Goal: Task Accomplishment & Management: Manage account settings

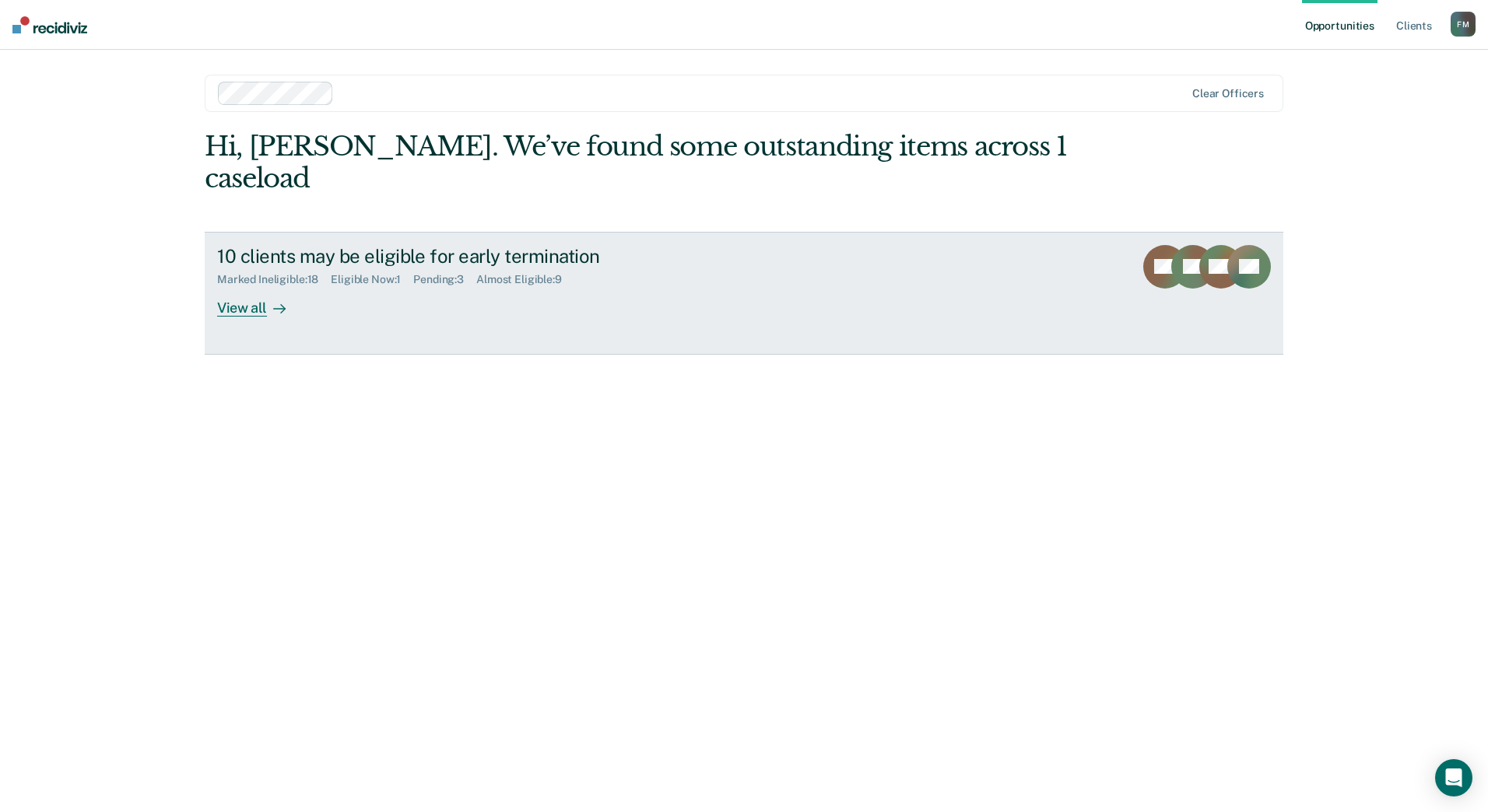
click at [250, 286] on div "View all" at bounding box center [260, 301] width 87 height 31
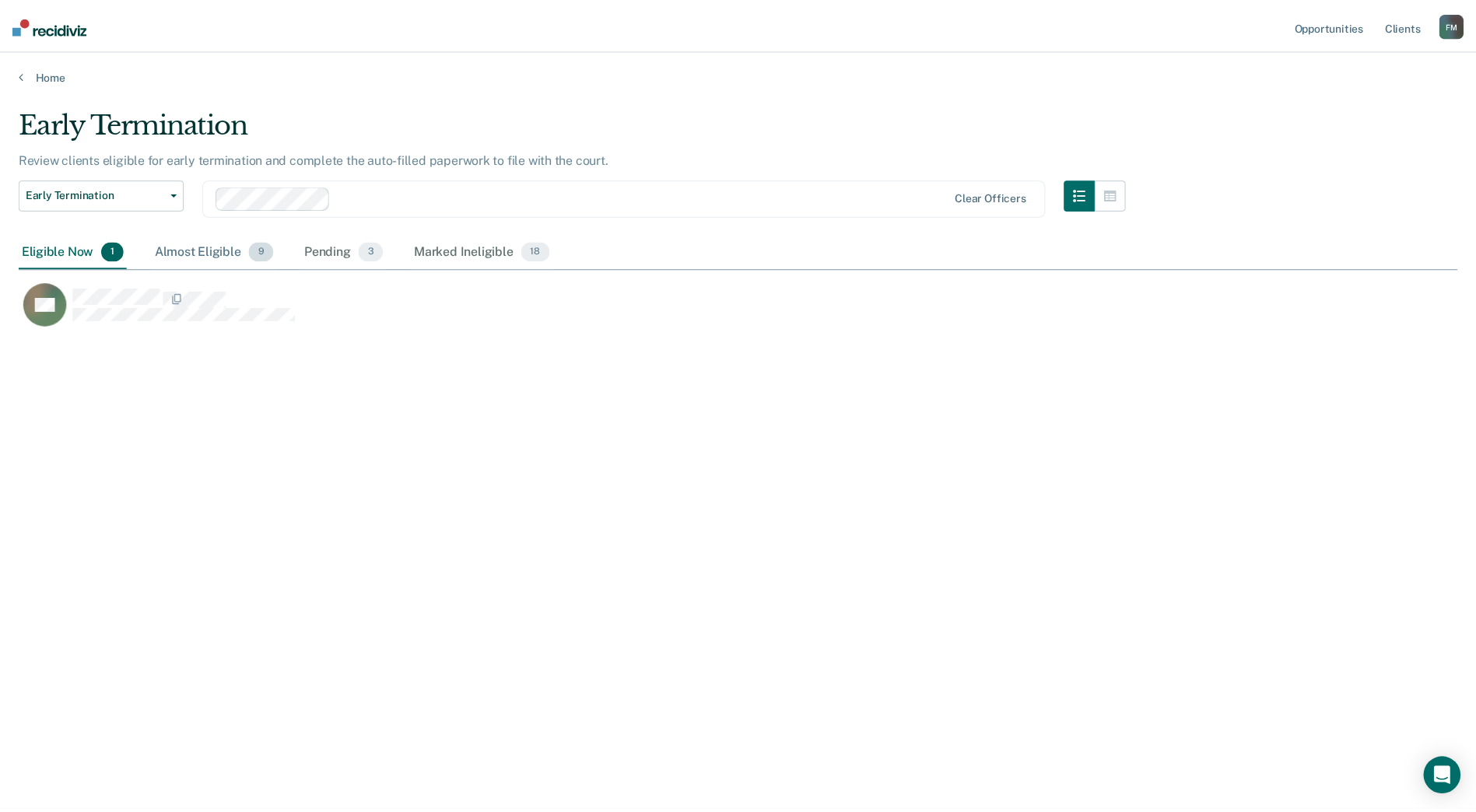
scroll to position [577, 1440]
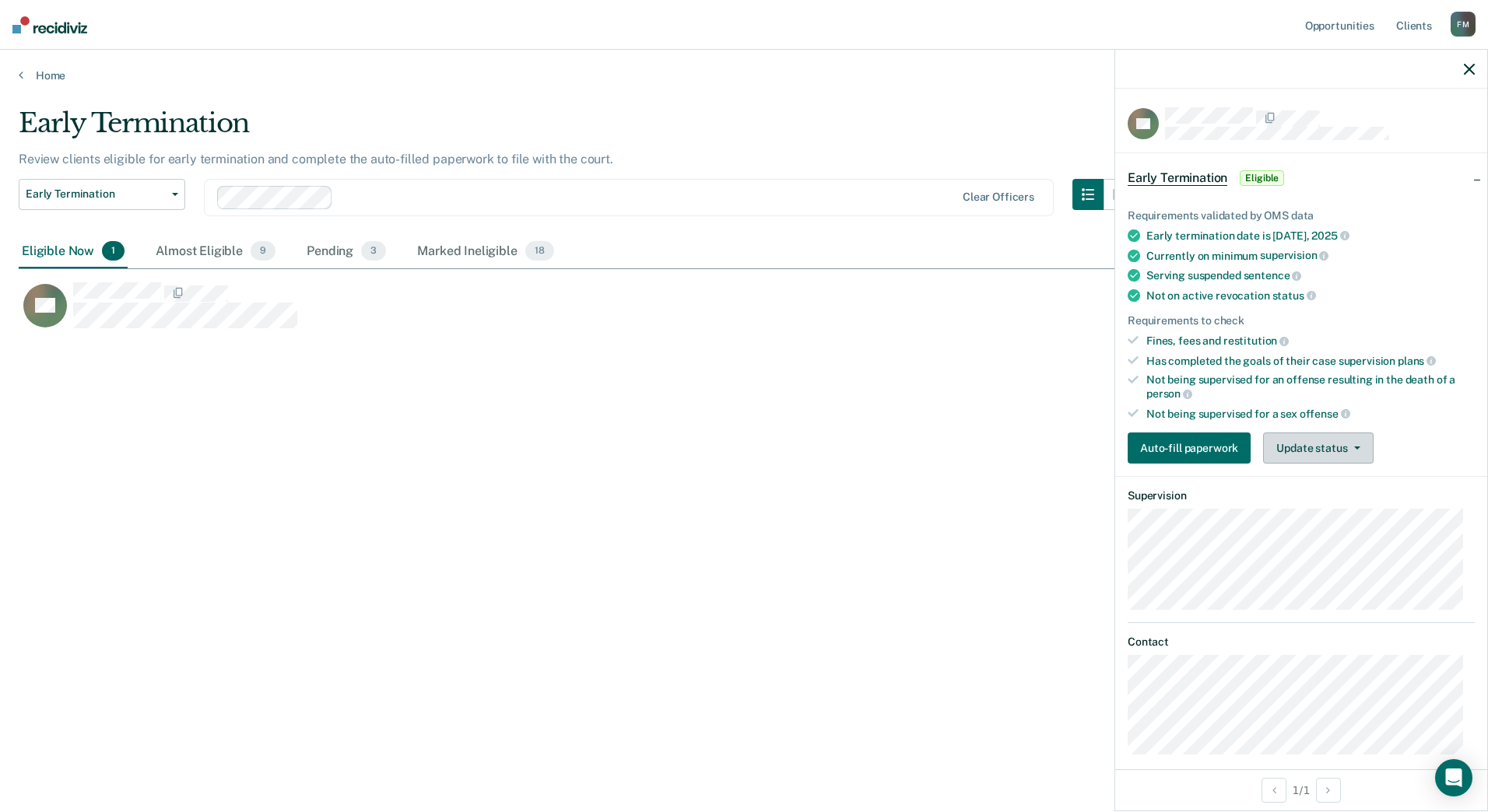
click at [1330, 442] on button "Update status" at bounding box center [1317, 448] width 109 height 31
click at [1336, 507] on button "Mark Ineligible" at bounding box center [1337, 511] width 150 height 25
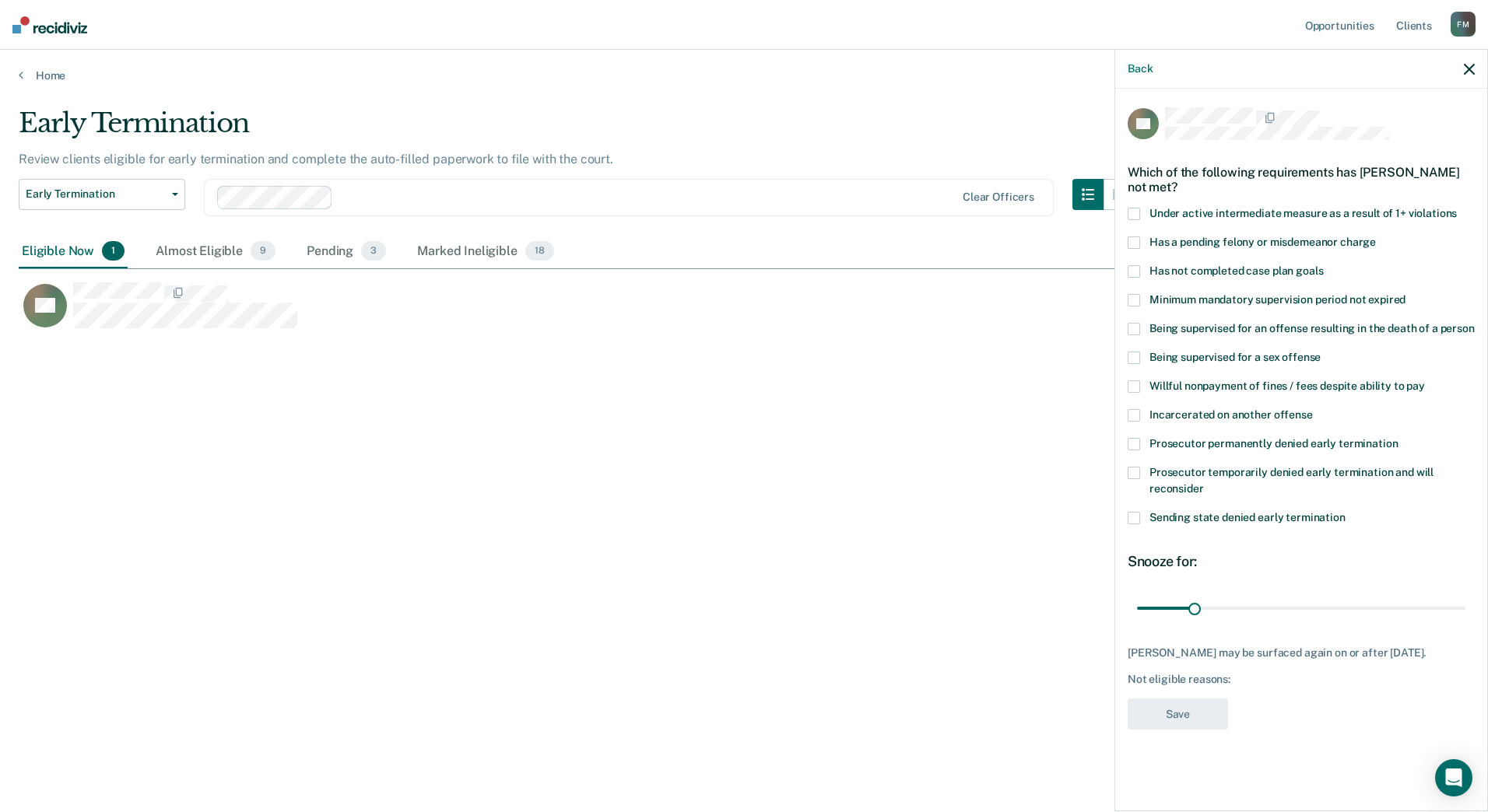
click at [1135, 442] on span at bounding box center [1133, 443] width 12 height 12
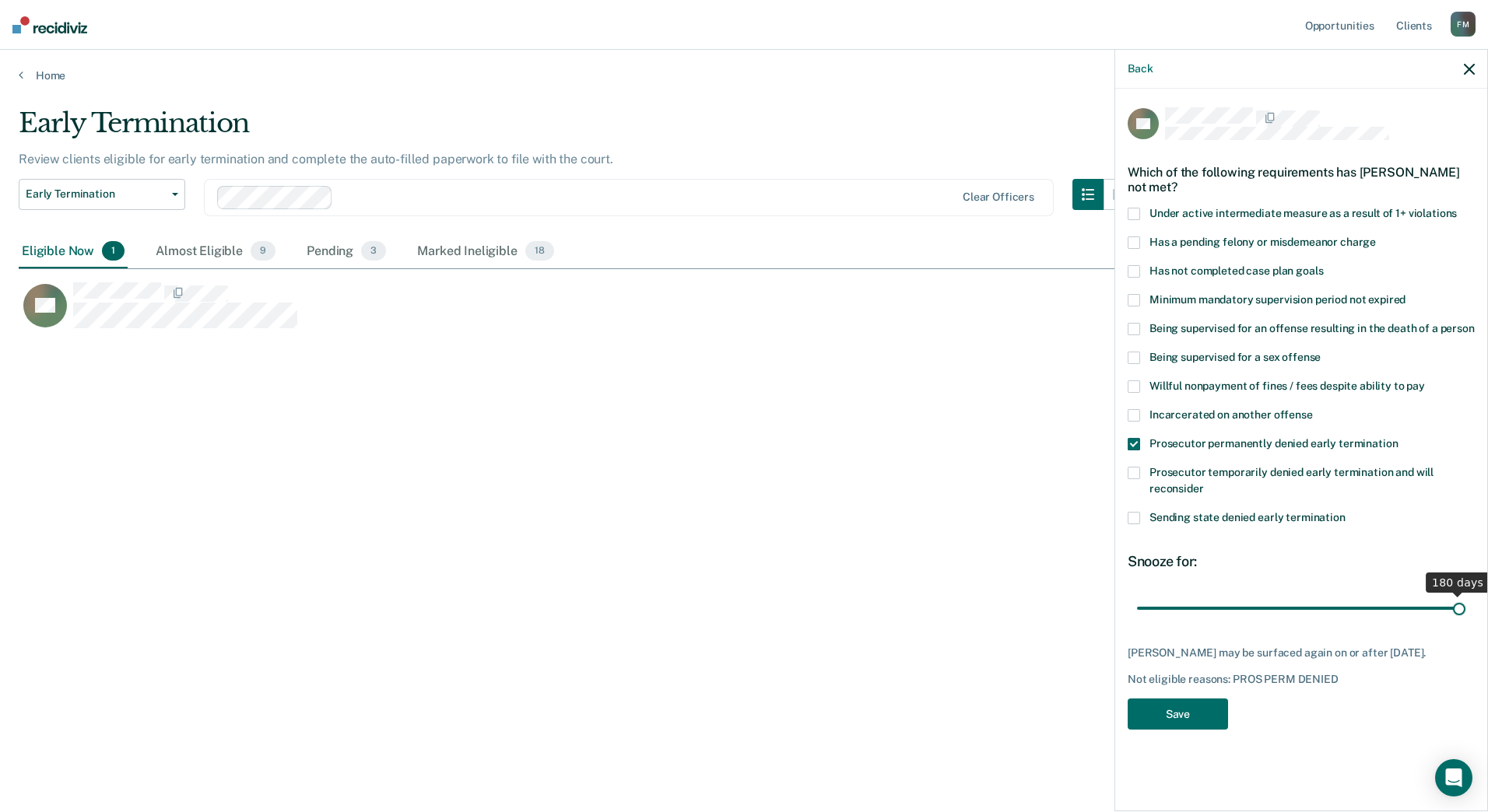
drag, startPoint x: 1193, startPoint y: 609, endPoint x: 1490, endPoint y: 609, distance: 297.0
type input "180"
click at [1465, 609] on input "range" at bounding box center [1301, 608] width 328 height 27
click at [1214, 703] on button "Save" at bounding box center [1177, 714] width 101 height 32
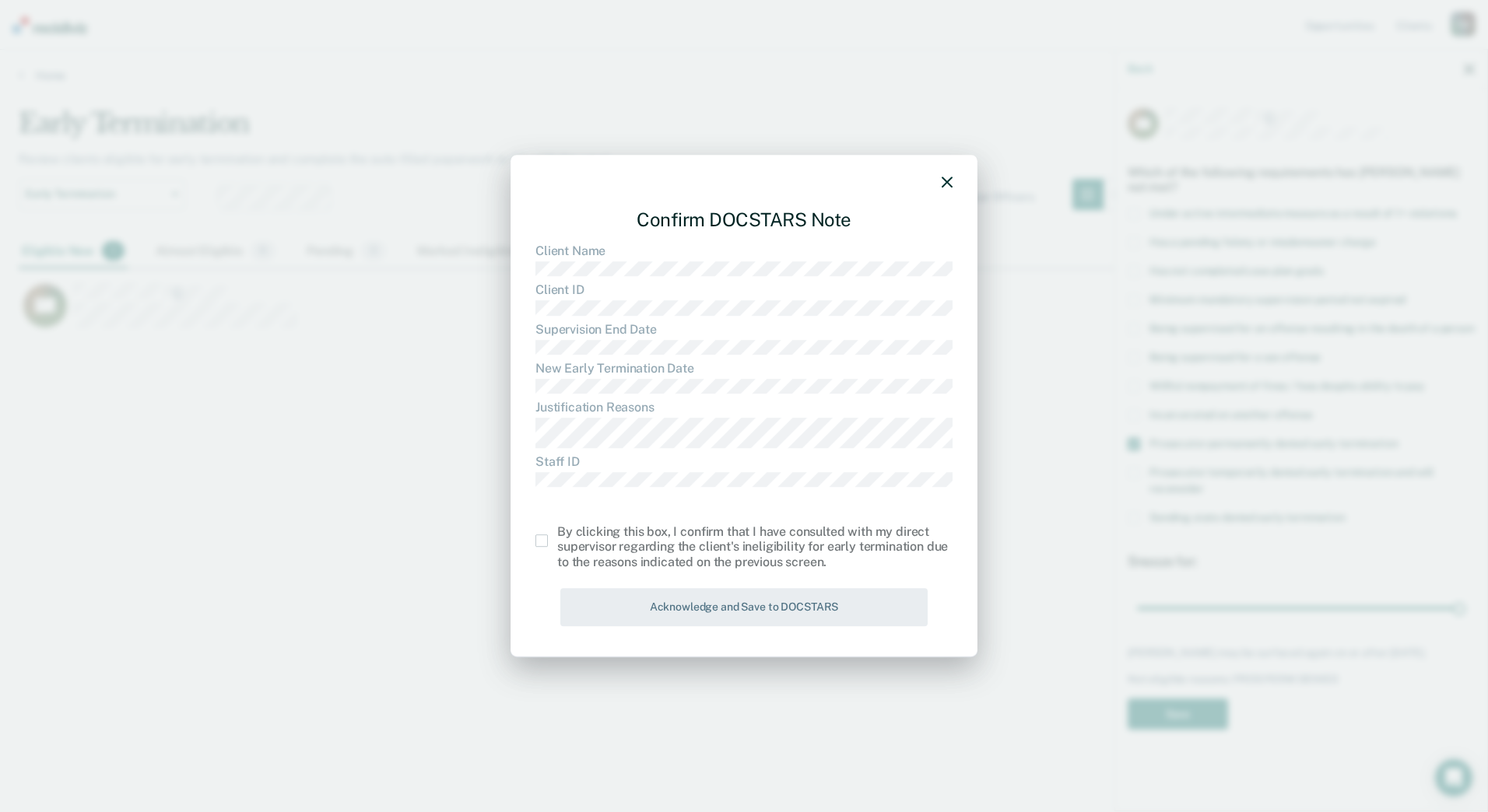
click at [544, 538] on span at bounding box center [541, 540] width 12 height 12
click at [557, 535] on input "checkbox" at bounding box center [557, 535] width 0 height 0
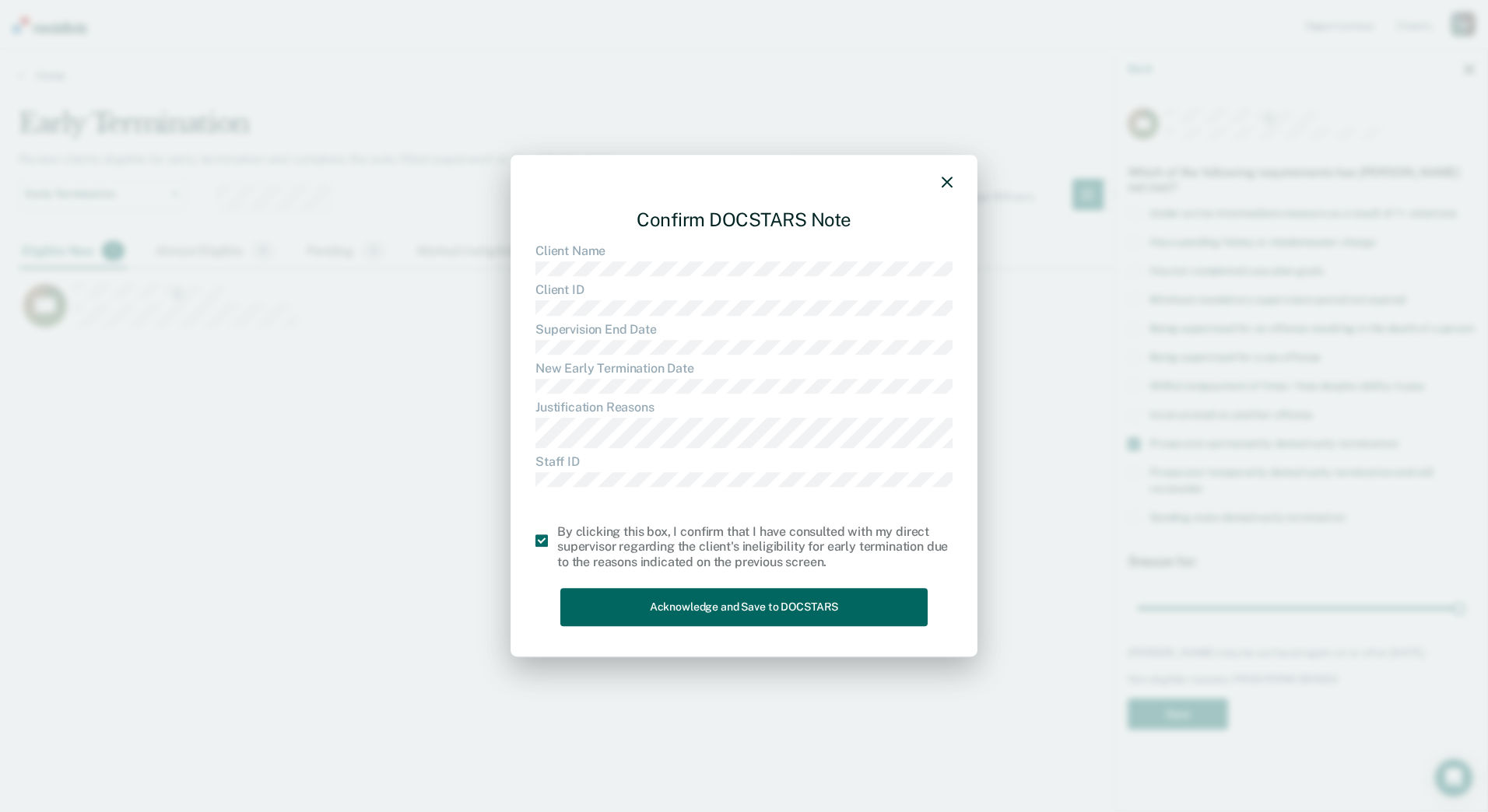
click at [841, 613] on button "Acknowledge and Save to DOCSTARS" at bounding box center [744, 608] width 368 height 38
